Goal: Task Accomplishment & Management: Use online tool/utility

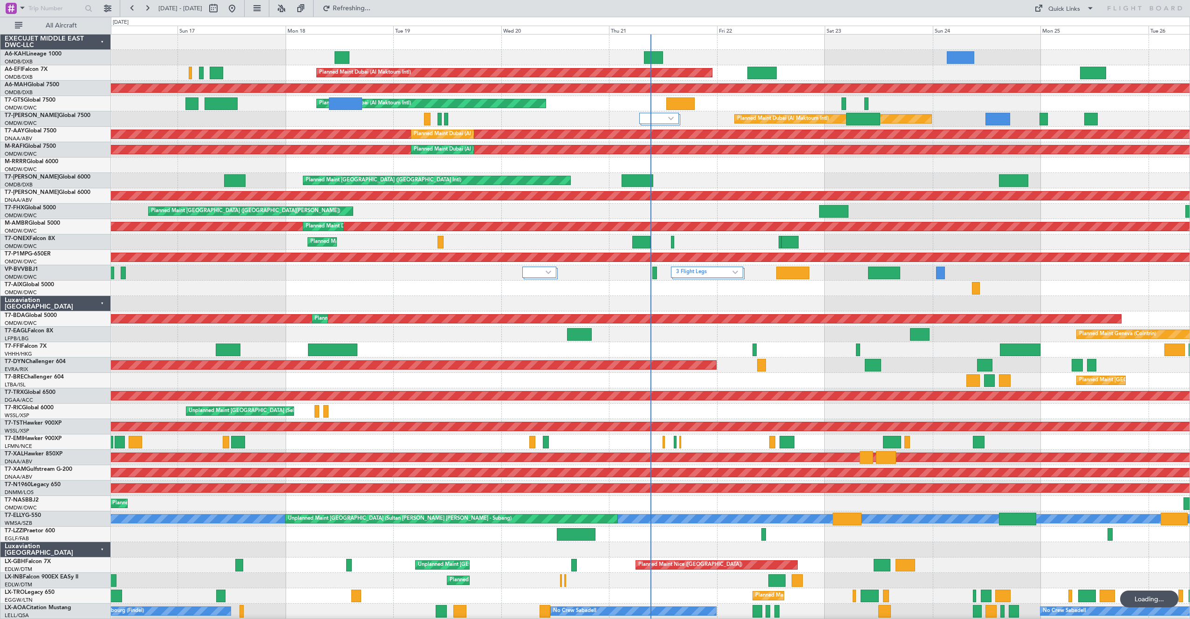
click at [702, 444] on div at bounding box center [650, 441] width 1078 height 15
click at [691, 445] on div at bounding box center [650, 441] width 1078 height 15
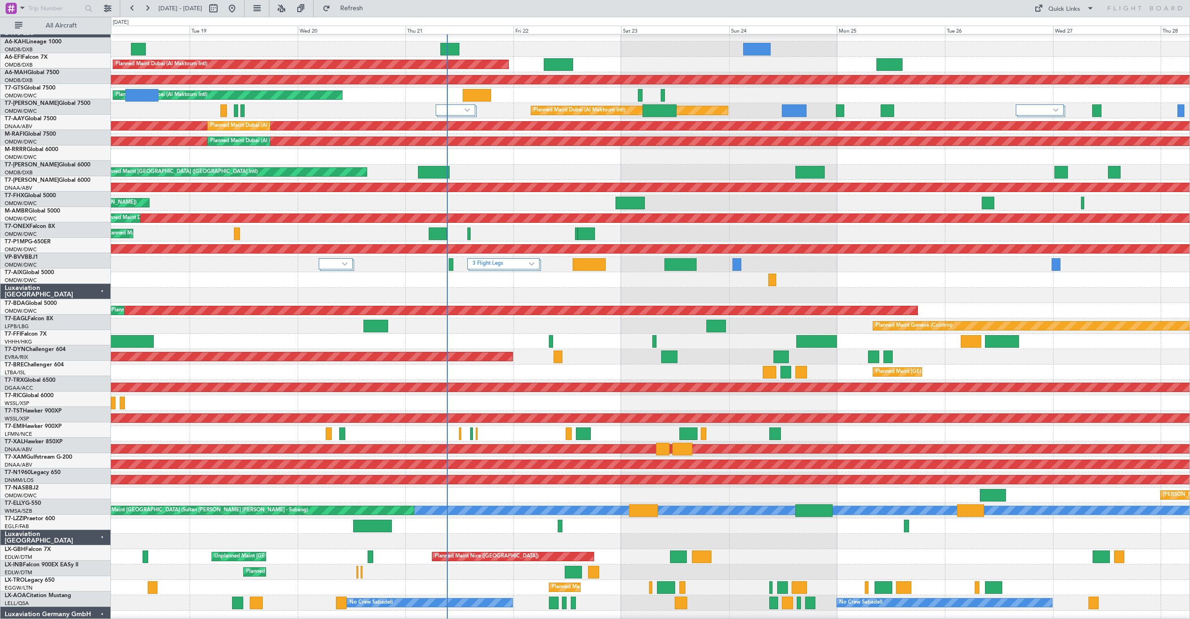
scroll to position [14, 0]
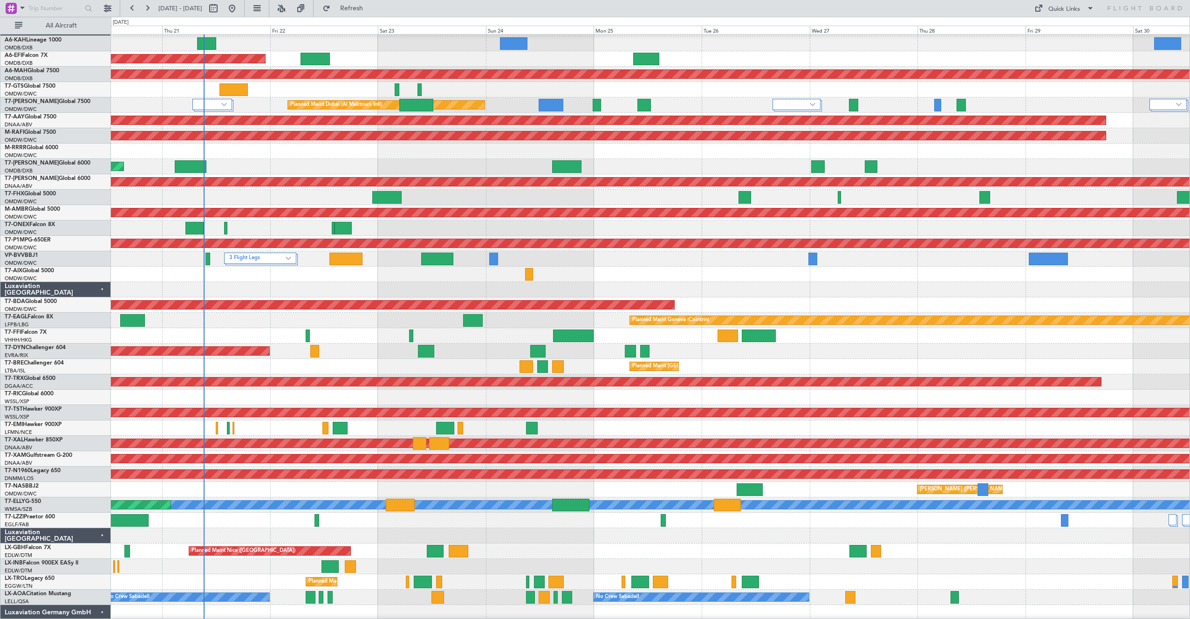
click at [560, 430] on div "Planned Maint Chester" at bounding box center [650, 427] width 1078 height 15
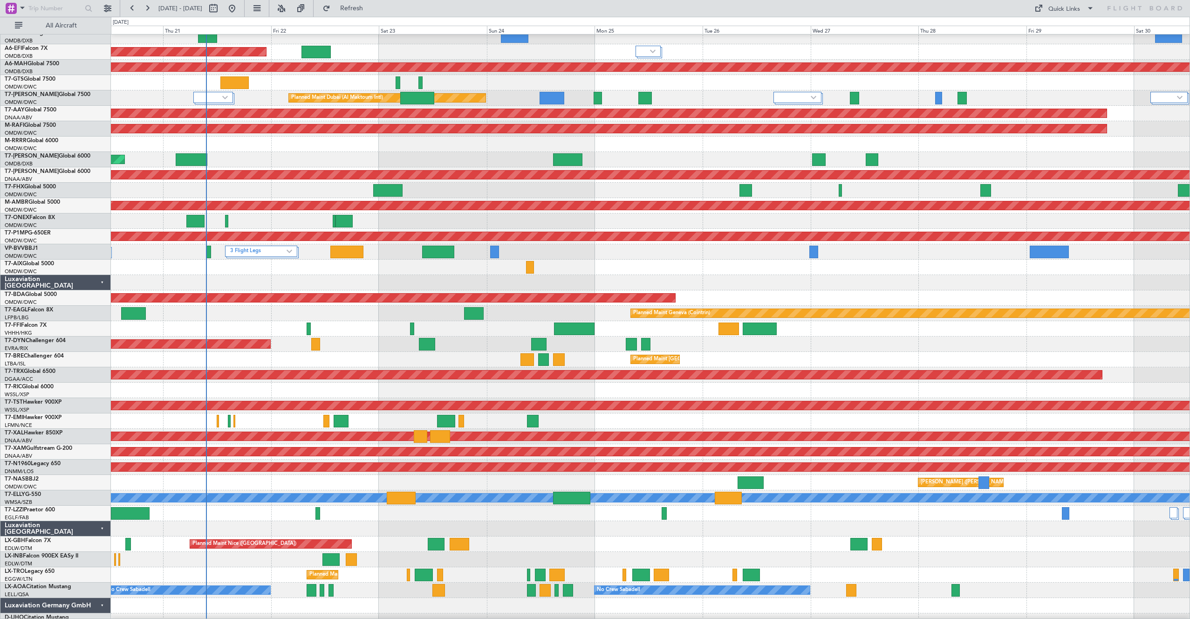
click at [354, 276] on div at bounding box center [650, 282] width 1078 height 15
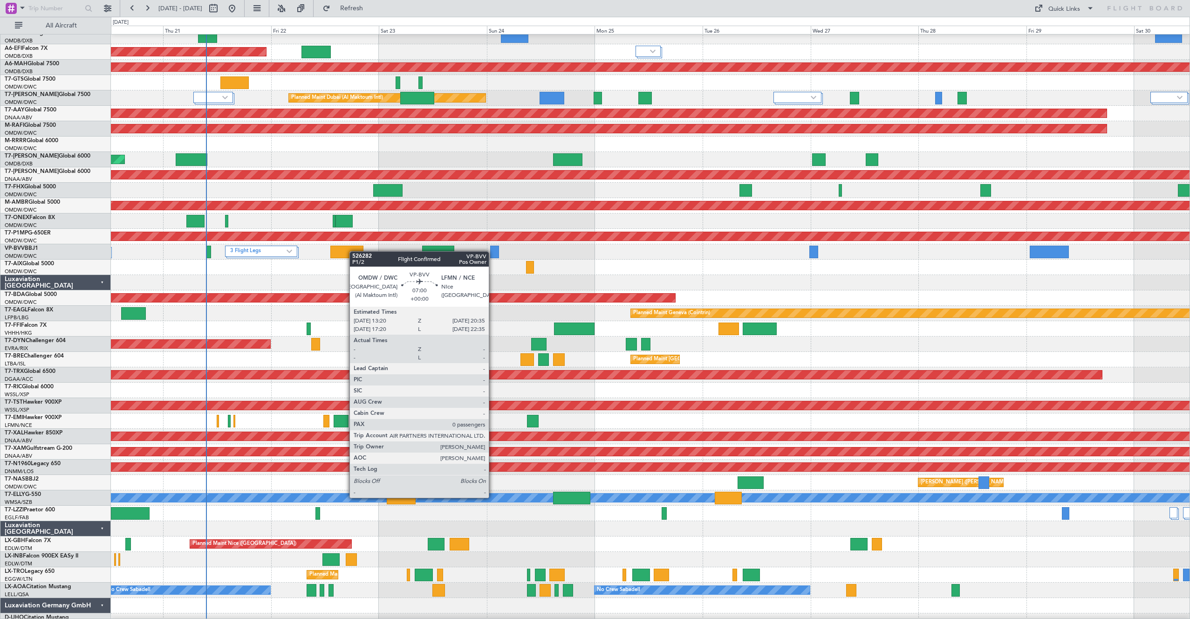
click at [354, 251] on div at bounding box center [346, 252] width 33 height 13
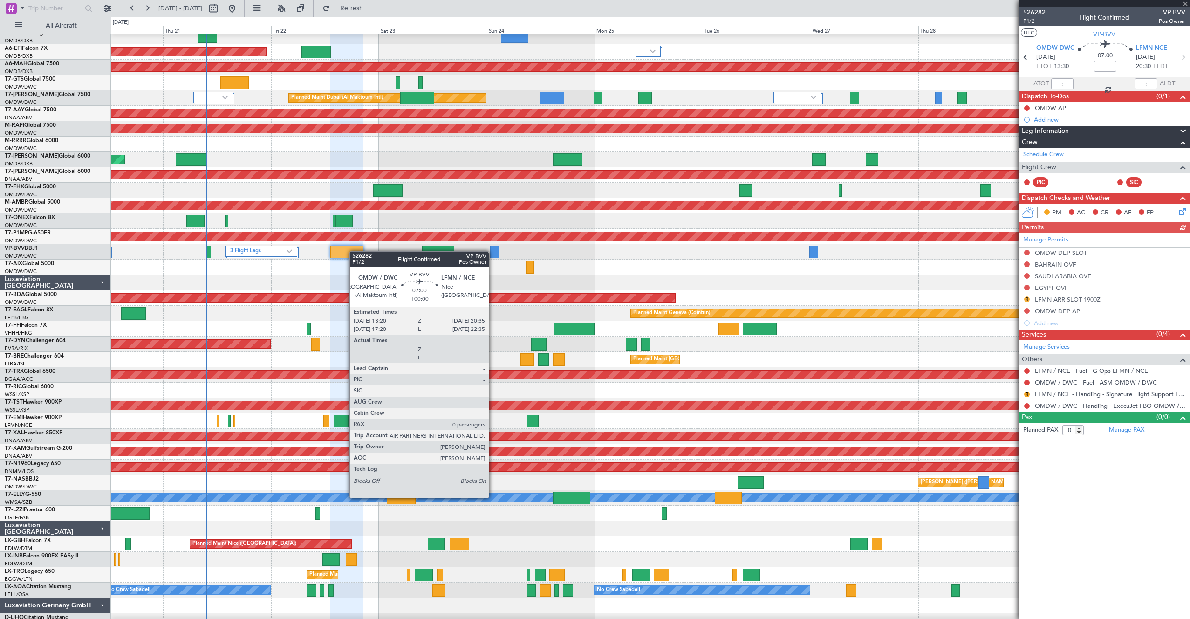
click at [606, 273] on div at bounding box center [650, 266] width 1078 height 15
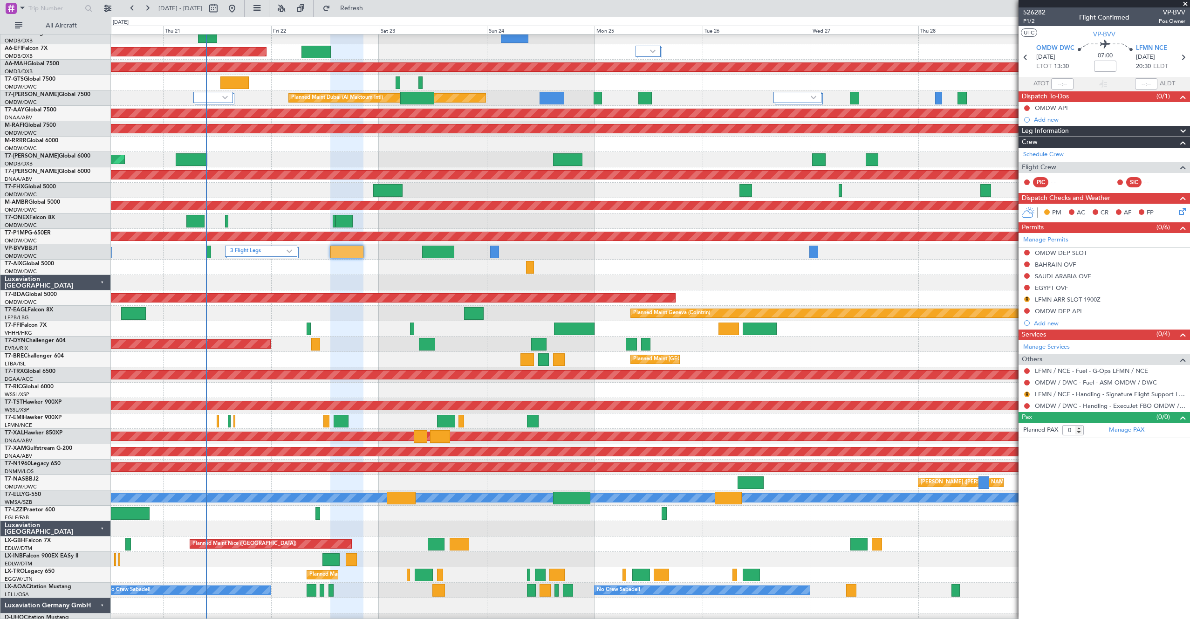
click at [437, 271] on div at bounding box center [650, 266] width 1078 height 15
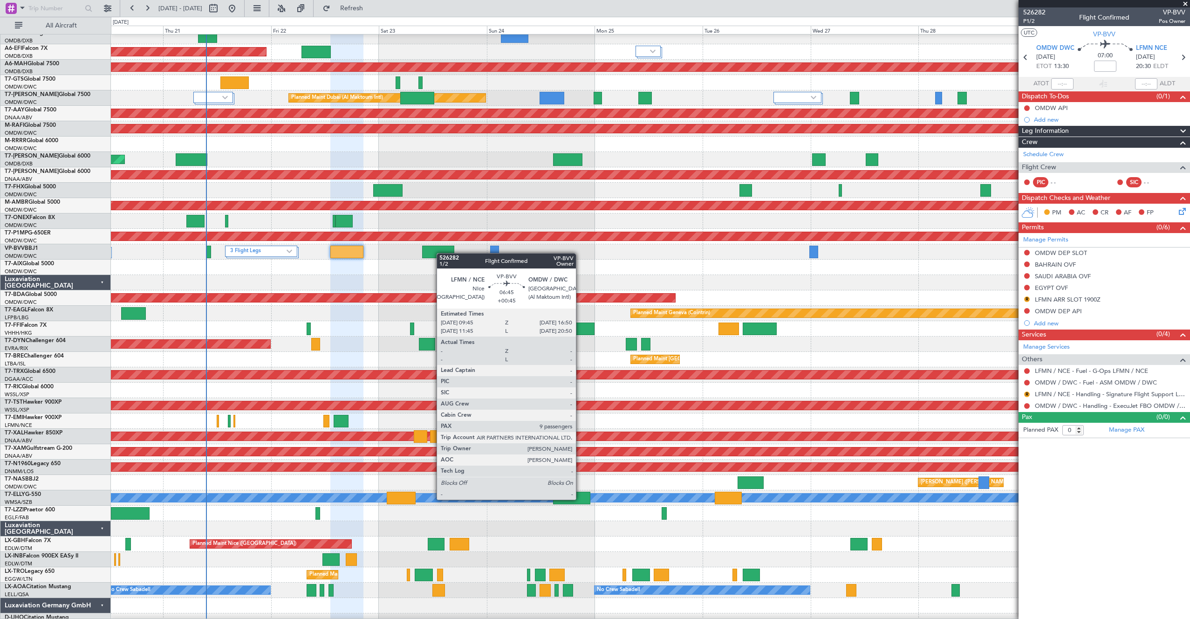
click at [441, 253] on div at bounding box center [438, 252] width 32 height 13
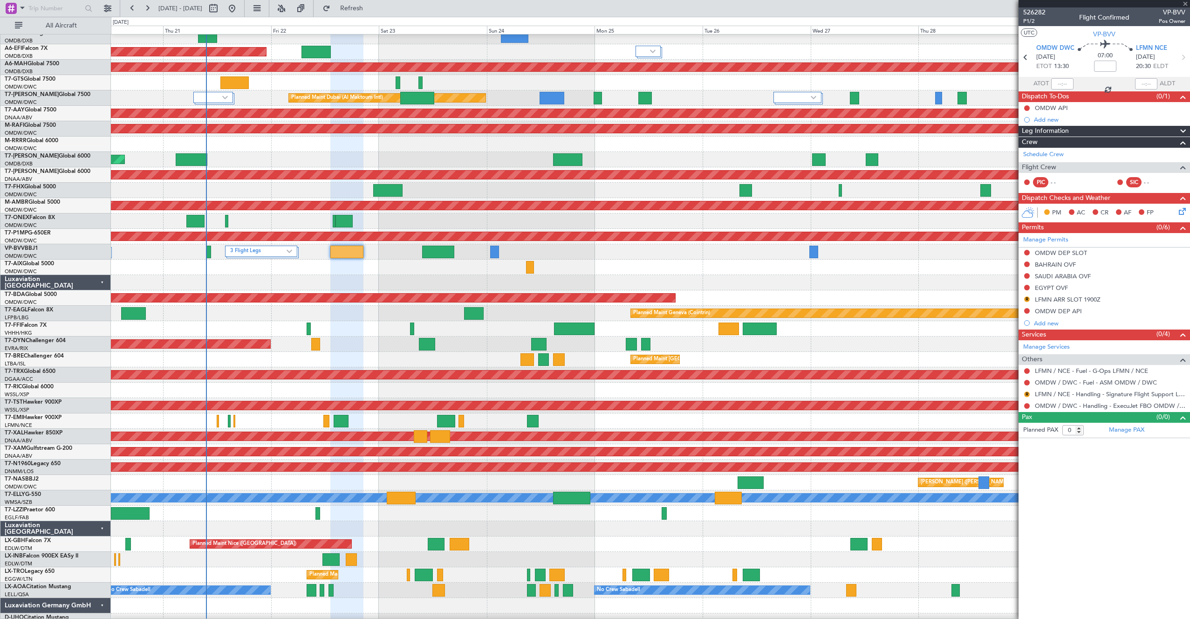
type input "+00:45"
type input "9"
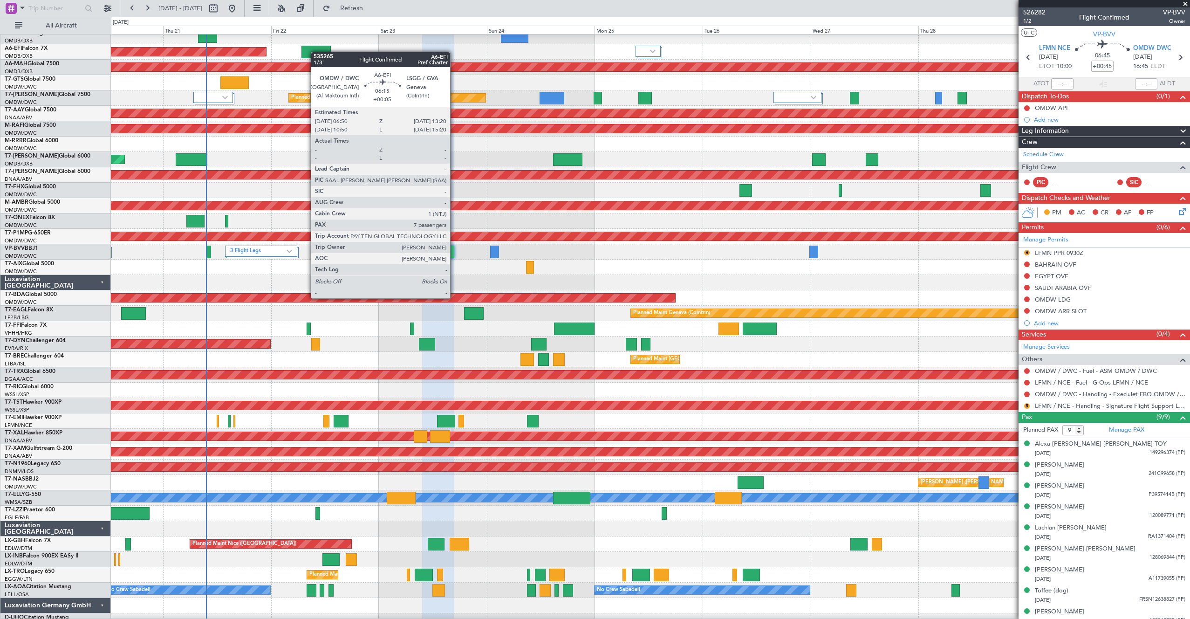
click at [315, 52] on div at bounding box center [315, 52] width 29 height 13
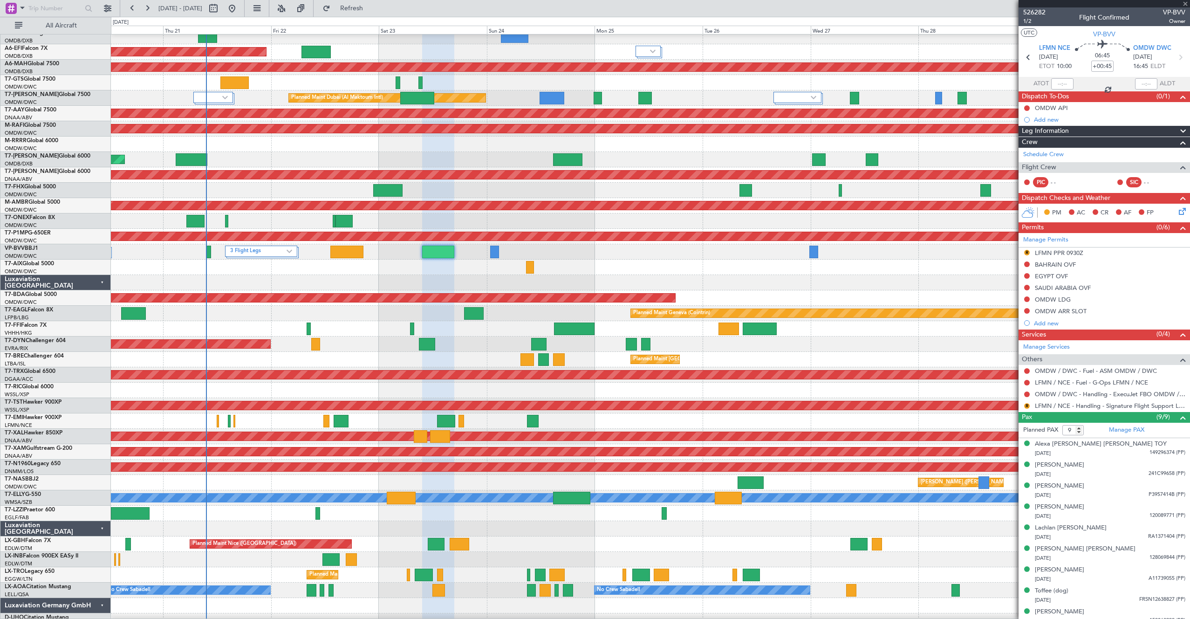
type input "+00:05"
type input "7"
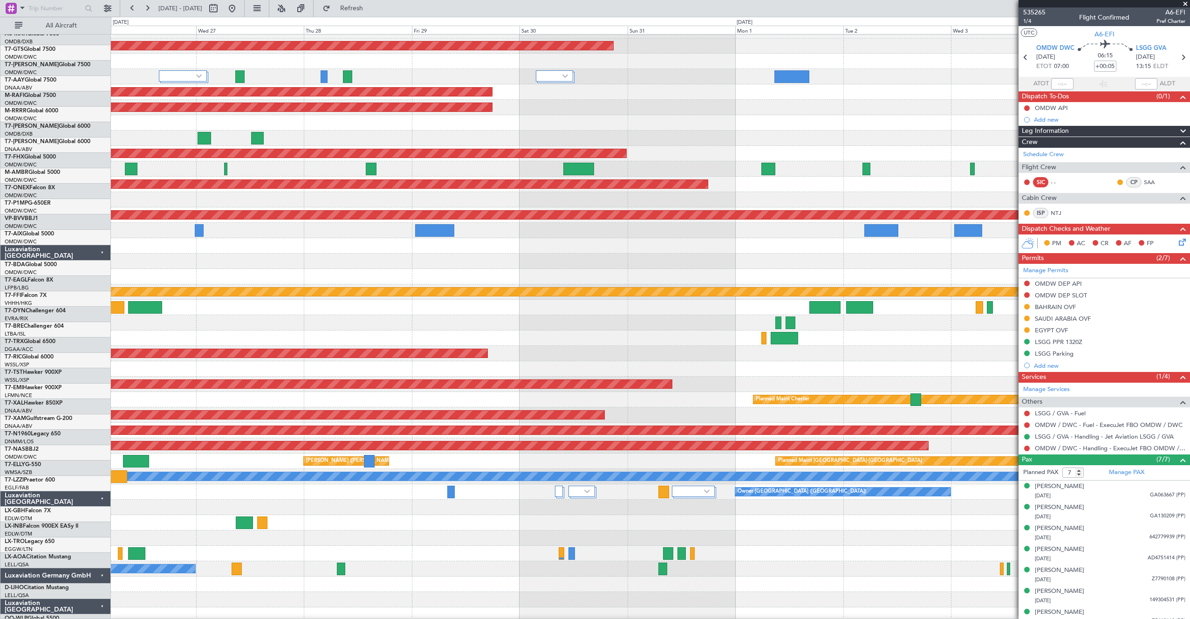
click at [55, 391] on div "Planned Maint [GEOGRAPHIC_DATA] ([GEOGRAPHIC_DATA] Intl) Planned Maint [GEOGRAP…" at bounding box center [595, 318] width 1190 height 602
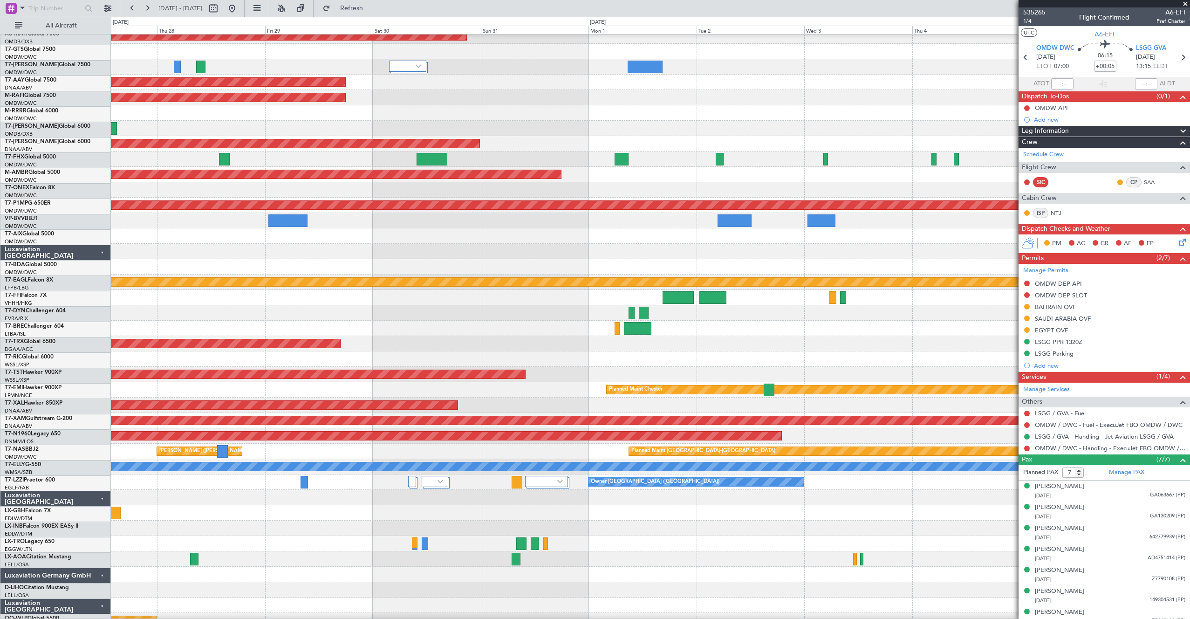
scroll to position [52, 0]
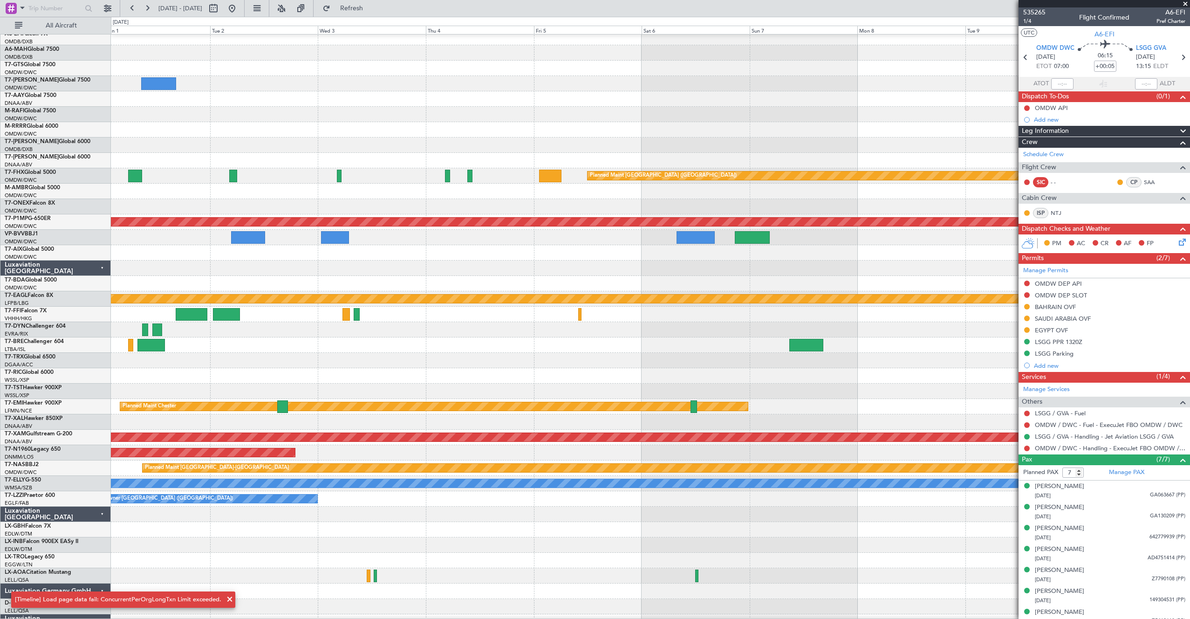
click at [318, 422] on div "Planned Maint Chester" at bounding box center [650, 421] width 1078 height 15
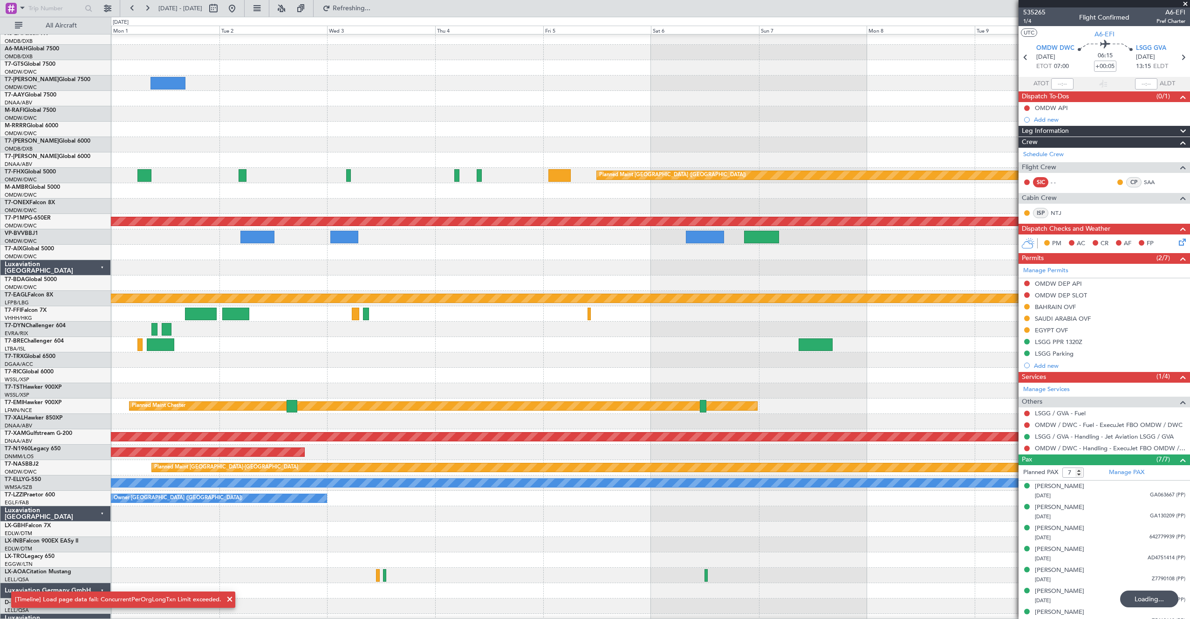
click at [733, 414] on div "Planned Maint Chester" at bounding box center [650, 421] width 1078 height 15
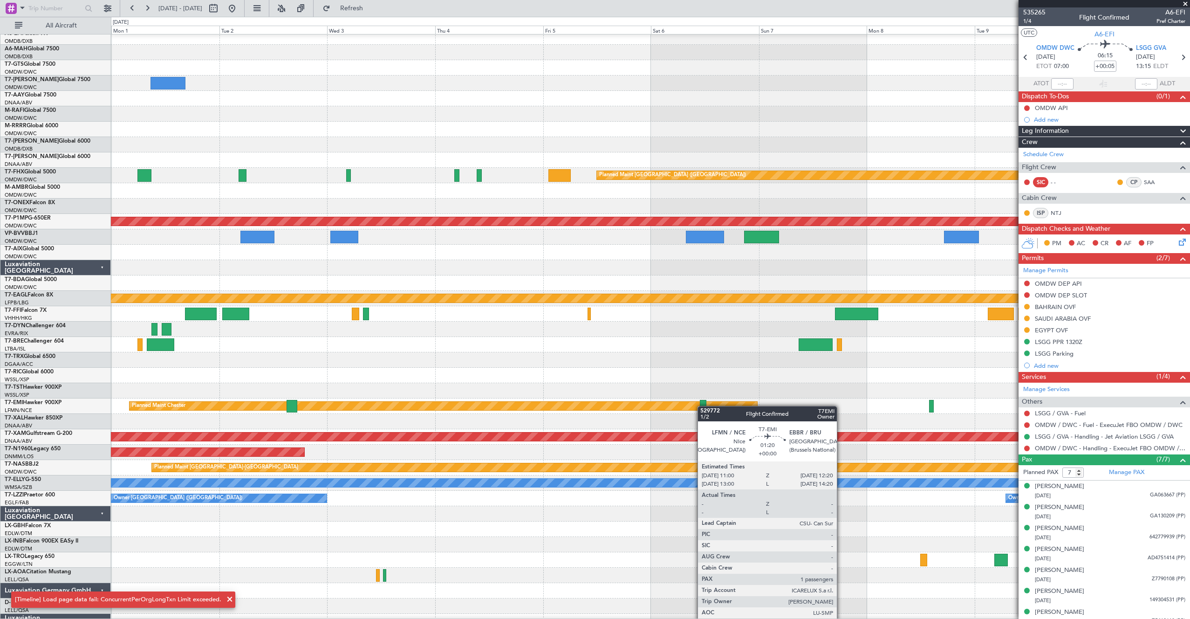
click at [702, 406] on div at bounding box center [703, 406] width 6 height 13
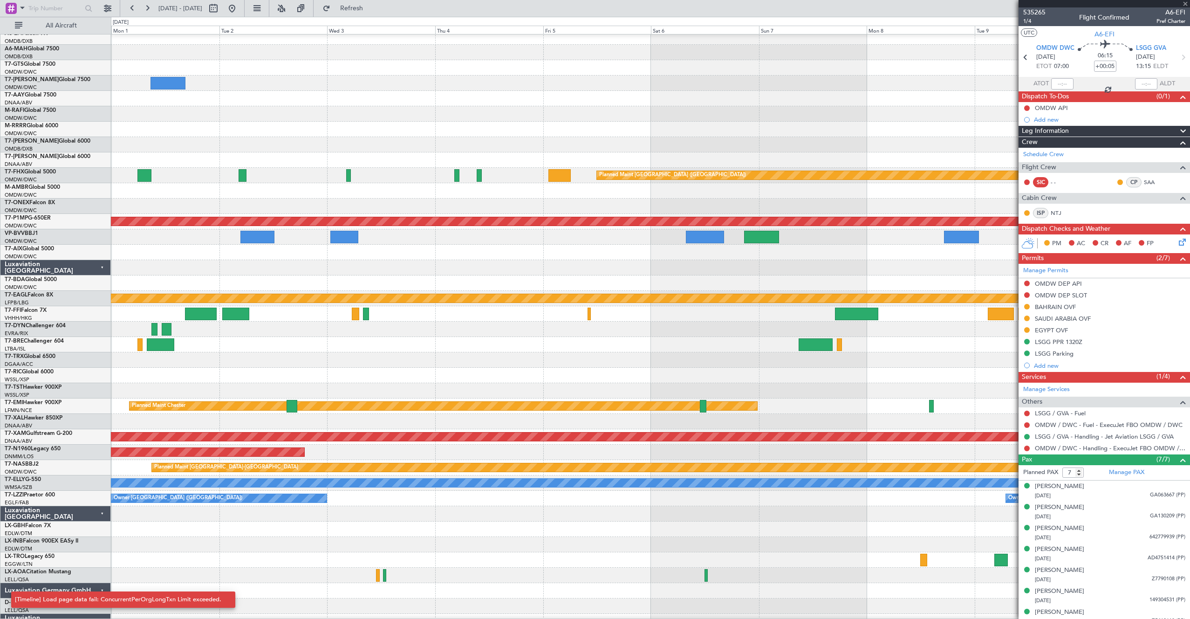
type input "1"
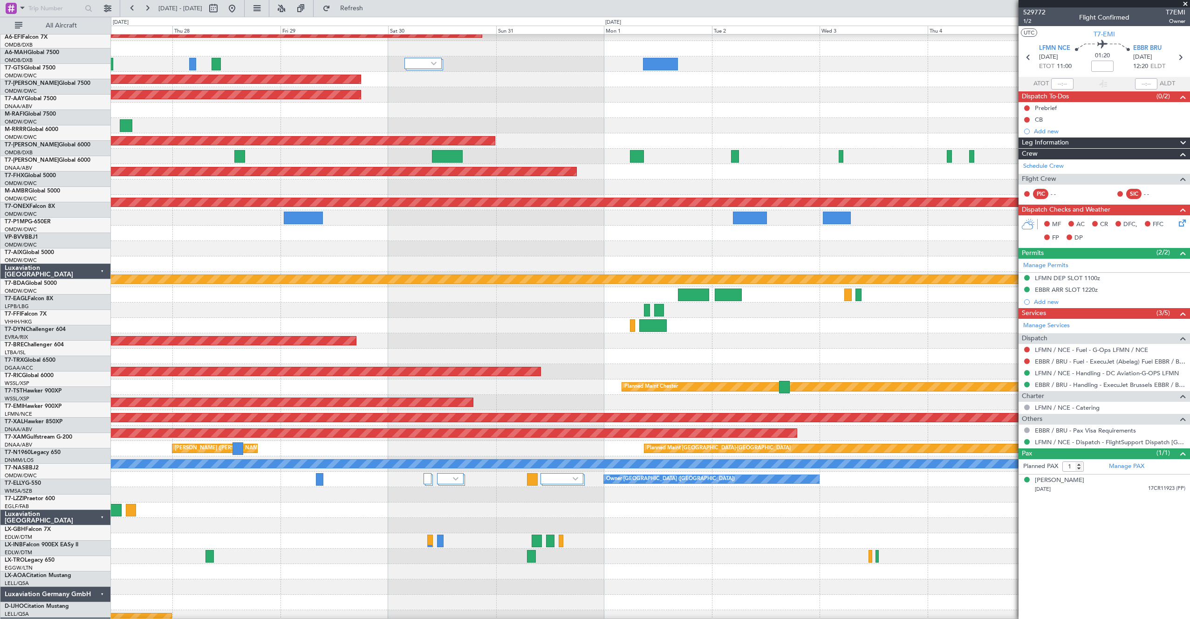
scroll to position [55, 0]
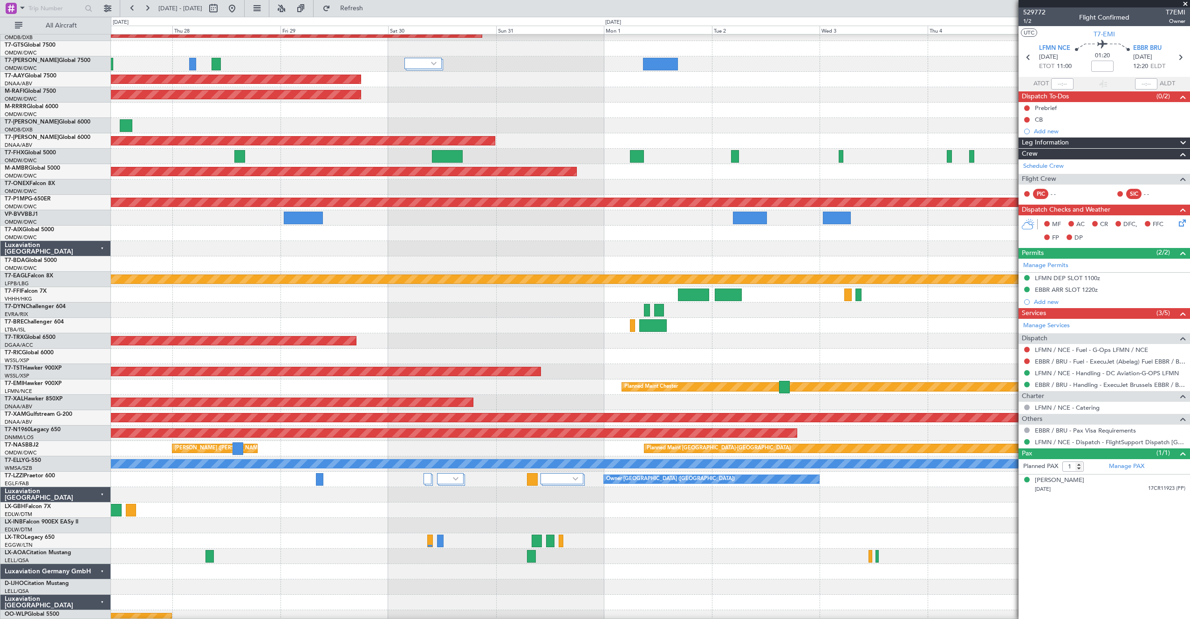
click at [732, 362] on div at bounding box center [650, 355] width 1078 height 15
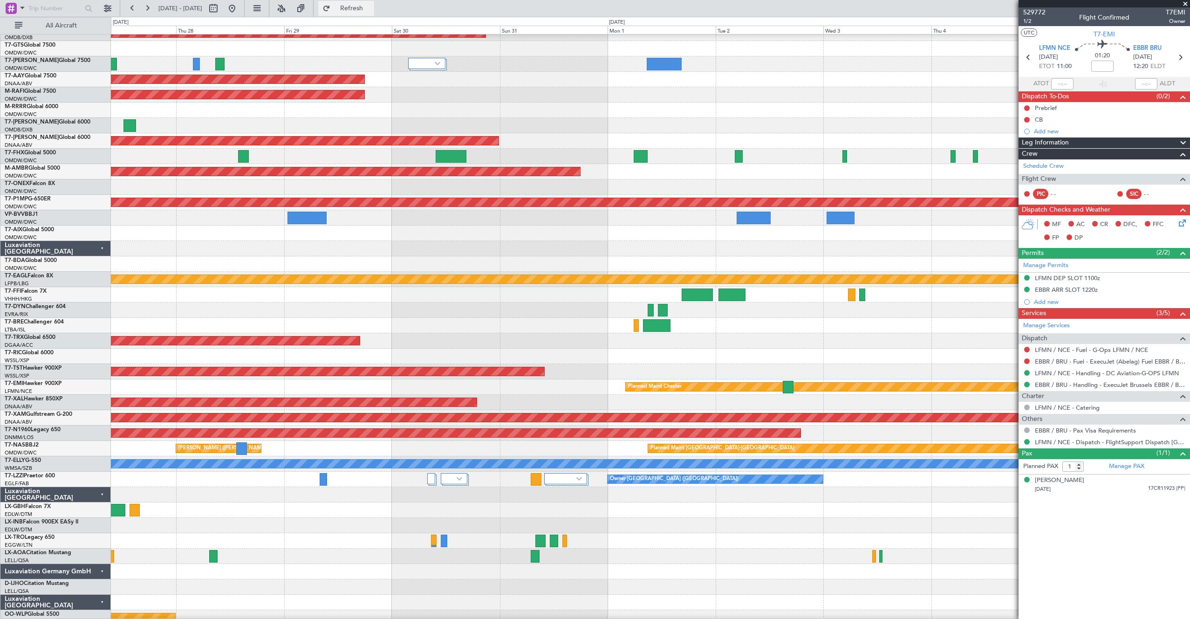
drag, startPoint x: 236, startPoint y: 385, endPoint x: 373, endPoint y: 9, distance: 399.5
click at [371, 9] on span "Refresh" at bounding box center [351, 8] width 39 height 7
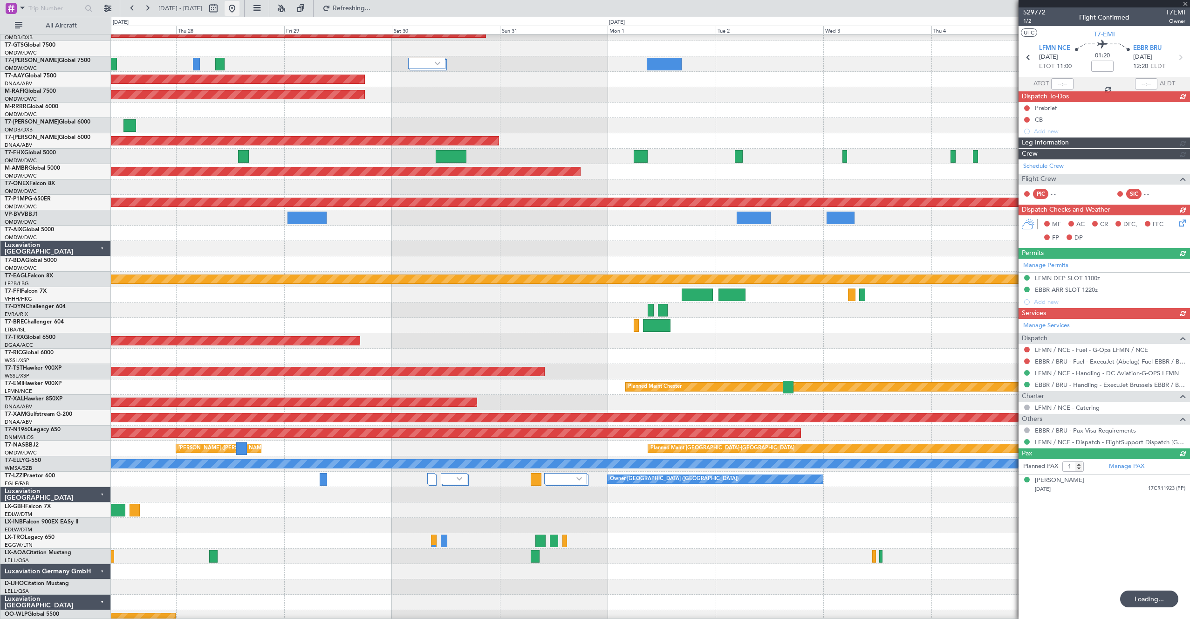
drag, startPoint x: 373, startPoint y: 9, endPoint x: 269, endPoint y: 6, distance: 103.9
click at [239, 6] on button at bounding box center [232, 8] width 15 height 15
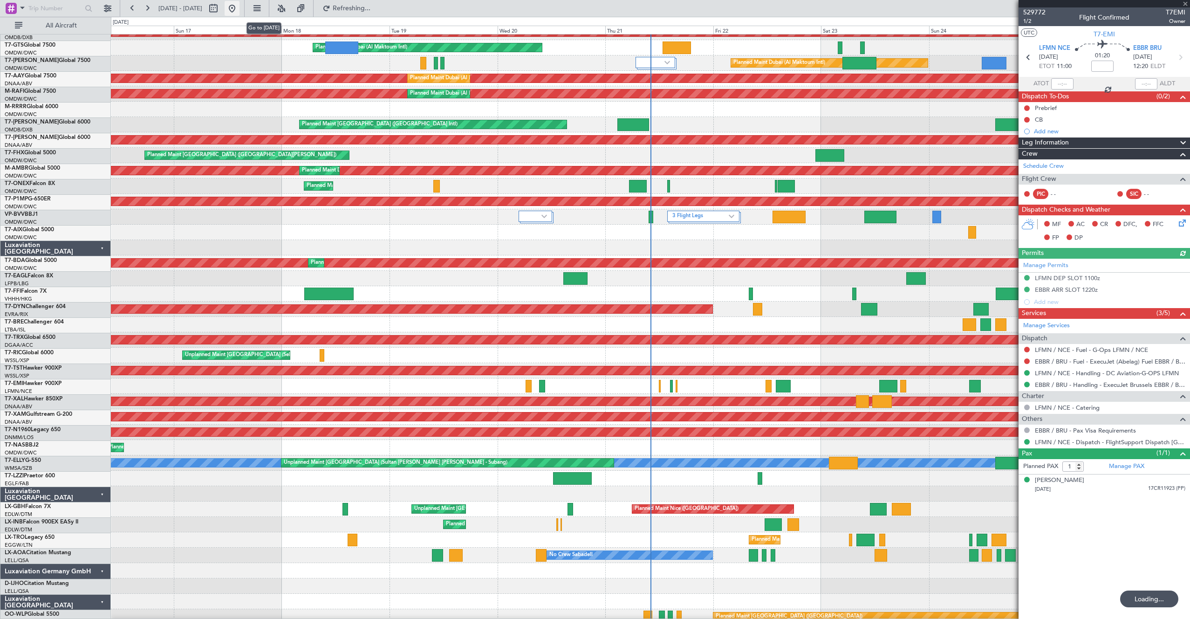
scroll to position [56, 0]
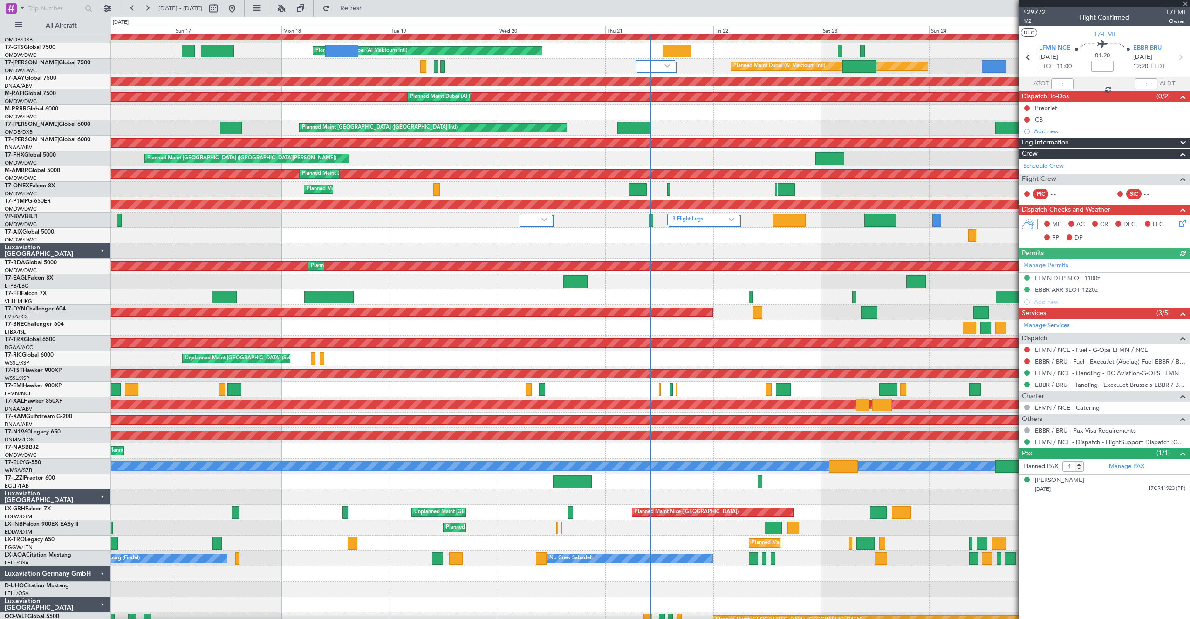
click at [683, 385] on div at bounding box center [650, 389] width 1078 height 15
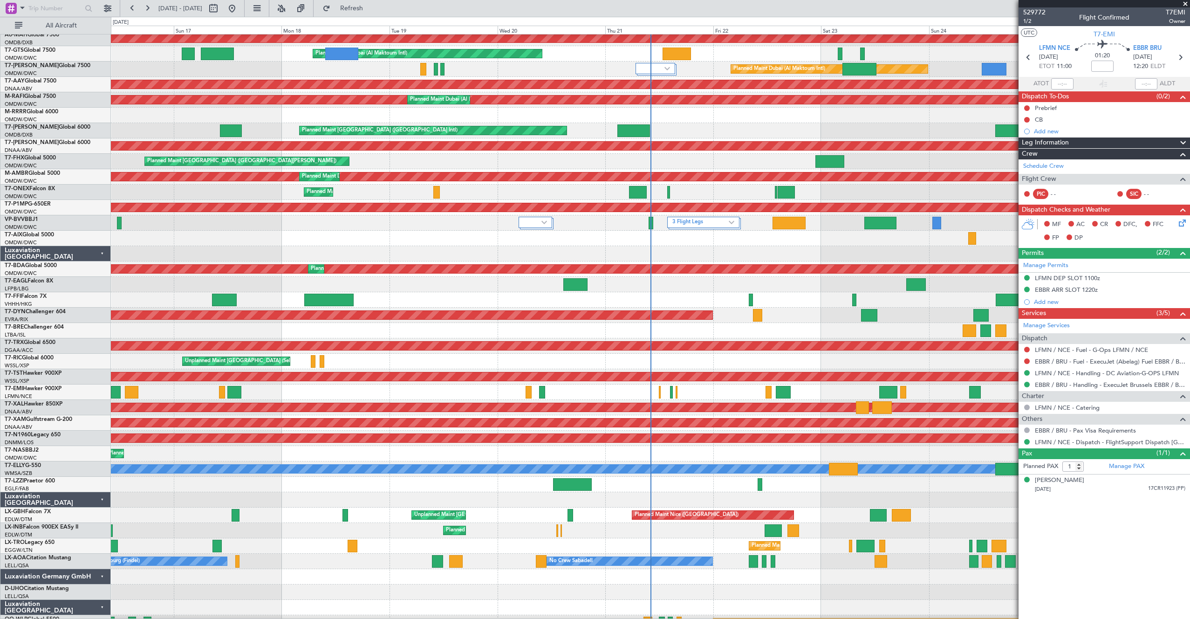
scroll to position [47, 0]
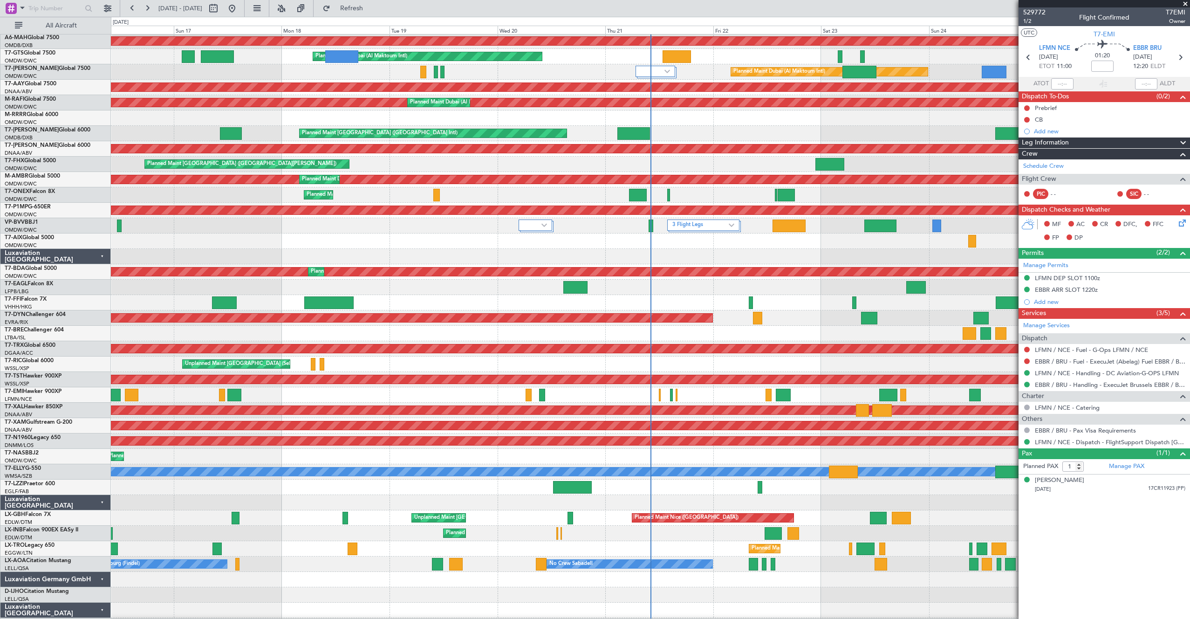
click at [680, 396] on div at bounding box center [650, 394] width 1078 height 15
click at [669, 397] on div at bounding box center [650, 394] width 1078 height 15
click at [672, 396] on div at bounding box center [671, 395] width 3 height 13
click at [671, 396] on div at bounding box center [671, 395] width 3 height 13
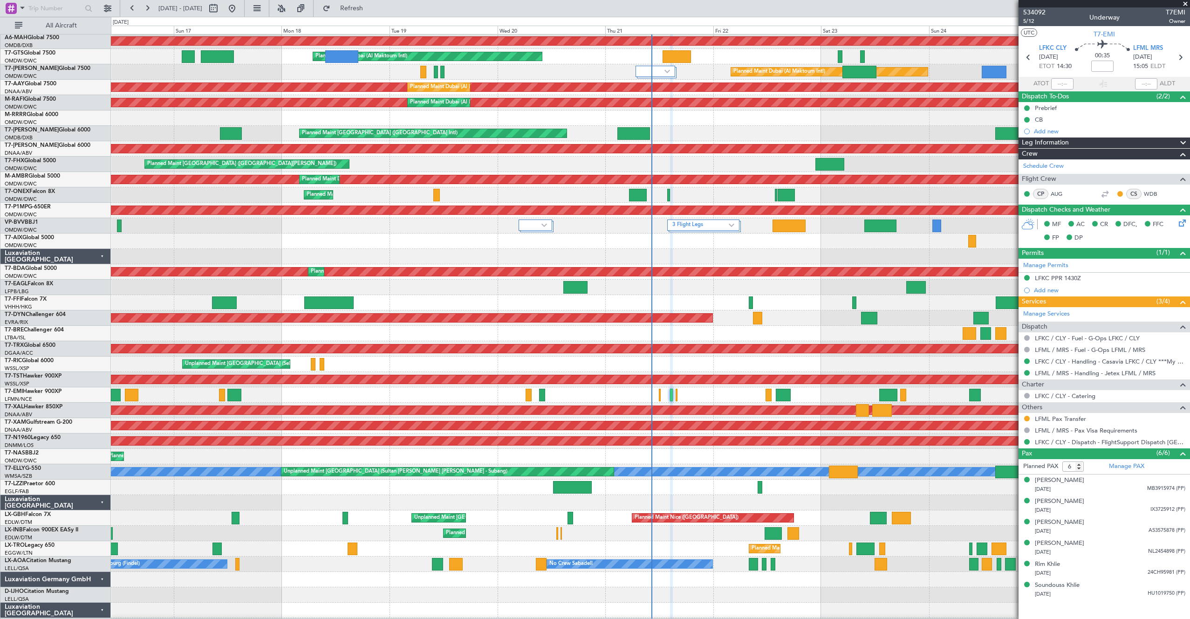
click at [835, 396] on div at bounding box center [650, 394] width 1078 height 15
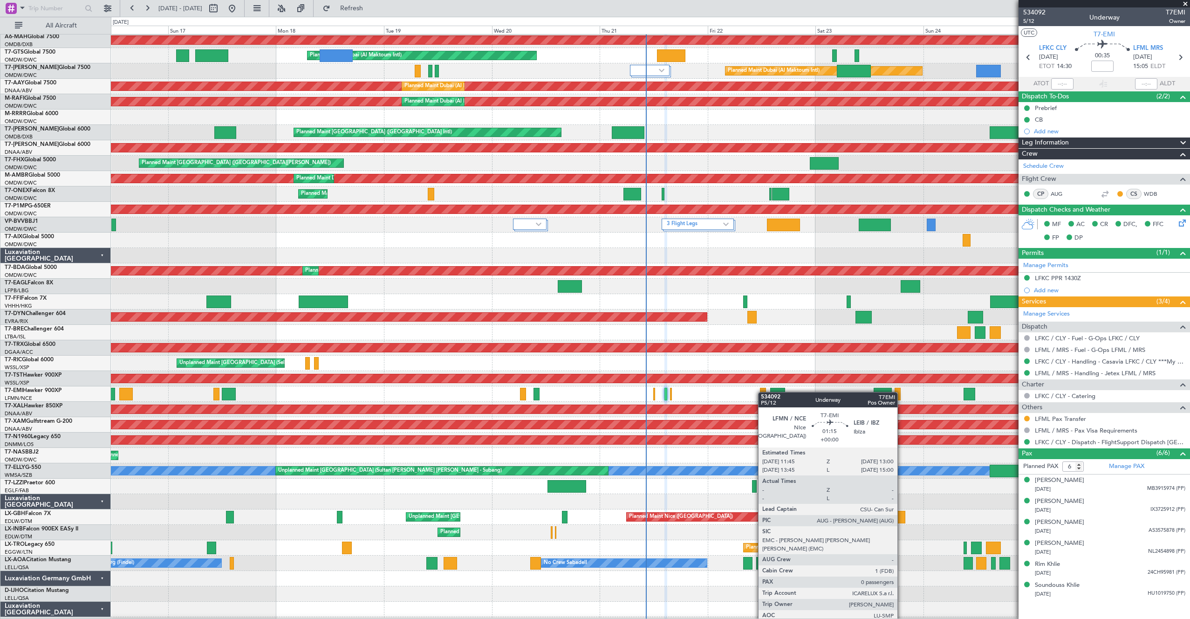
click at [763, 392] on div at bounding box center [763, 394] width 6 height 13
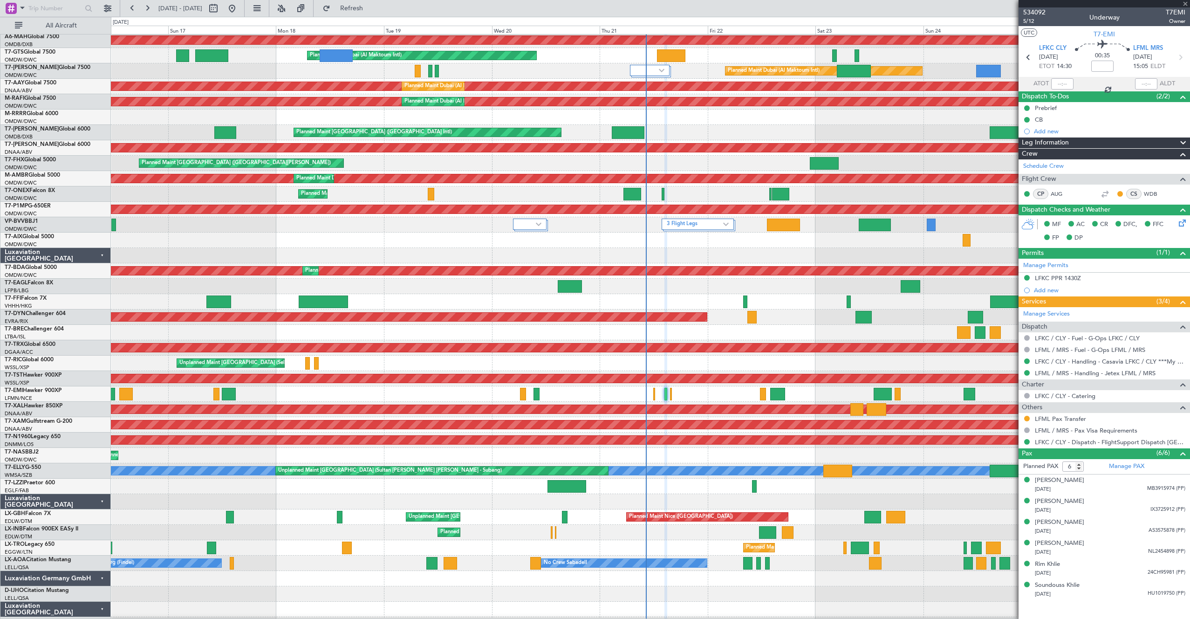
click at [764, 396] on div at bounding box center [763, 394] width 6 height 13
type input "0"
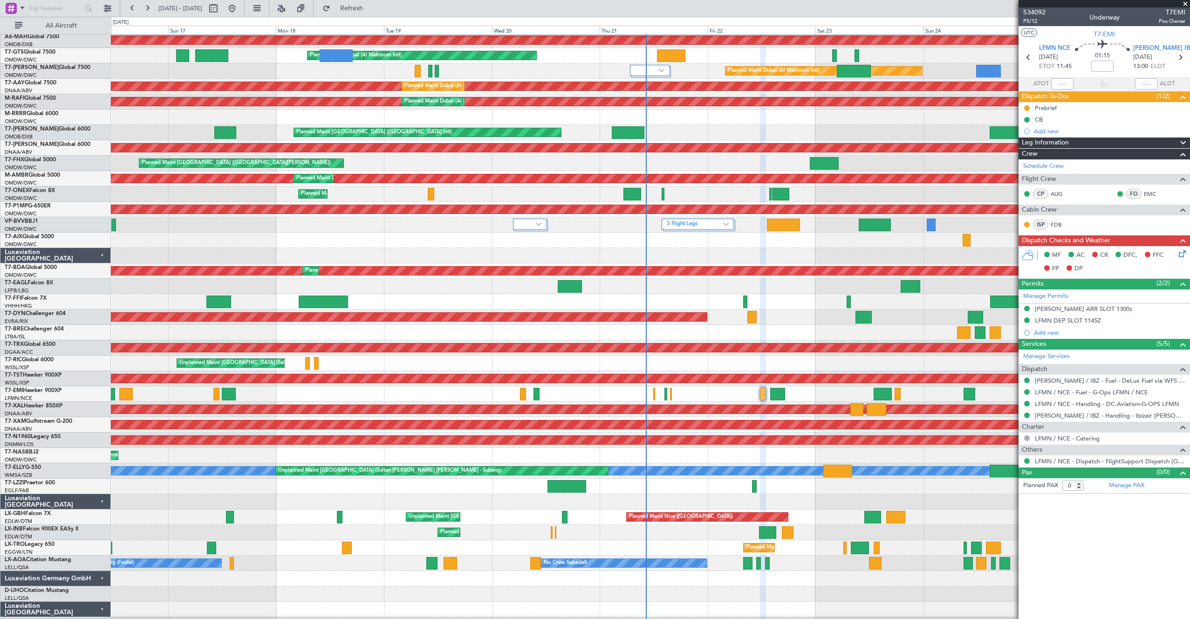
click at [696, 393] on div at bounding box center [650, 393] width 1078 height 15
click at [672, 395] on div at bounding box center [650, 393] width 1078 height 15
